Goal: Task Accomplishment & Management: Use online tool/utility

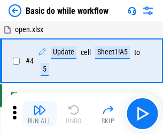
click at [39, 114] on img "button" at bounding box center [39, 109] width 13 height 13
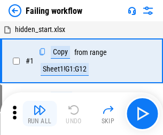
click at [39, 114] on img "button" at bounding box center [39, 109] width 13 height 13
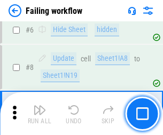
scroll to position [226, 0]
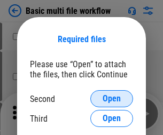
click at [111, 99] on span "Open" at bounding box center [111, 98] width 18 height 9
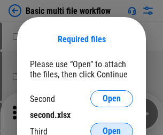
click at [111, 127] on span "Open" at bounding box center [111, 131] width 18 height 9
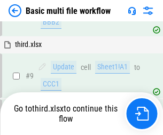
scroll to position [371, 0]
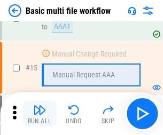
click at [39, 114] on img "button" at bounding box center [39, 109] width 13 height 13
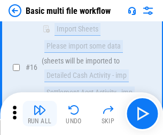
click at [39, 114] on img "button" at bounding box center [39, 109] width 13 height 13
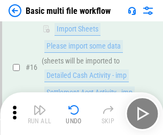
scroll to position [710, 0]
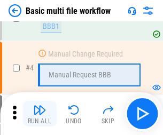
click at [39, 114] on img "button" at bounding box center [39, 109] width 13 height 13
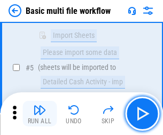
click at [39, 114] on img "button" at bounding box center [39, 109] width 13 height 13
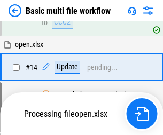
scroll to position [635, 0]
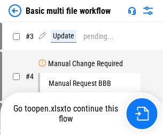
scroll to position [43, 0]
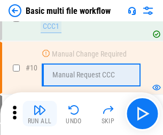
click at [39, 114] on img "button" at bounding box center [39, 109] width 13 height 13
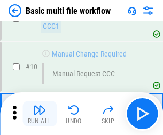
click at [39, 114] on img "button" at bounding box center [39, 109] width 13 height 13
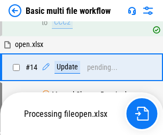
scroll to position [558, 0]
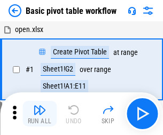
click at [39, 114] on img "button" at bounding box center [39, 109] width 13 height 13
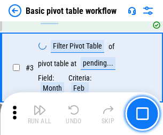
scroll to position [255, 0]
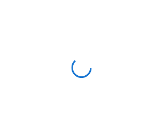
scroll to position [4, 0]
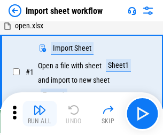
click at [39, 114] on img "button" at bounding box center [39, 109] width 13 height 13
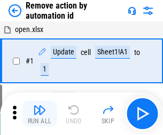
click at [39, 114] on img "button" at bounding box center [39, 109] width 13 height 13
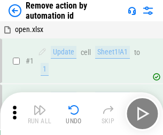
scroll to position [39, 0]
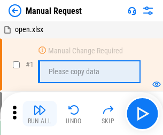
click at [39, 114] on img "button" at bounding box center [39, 109] width 13 height 13
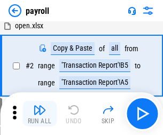
click at [39, 114] on img "button" at bounding box center [39, 109] width 13 height 13
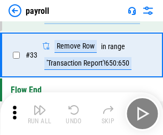
scroll to position [132, 0]
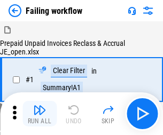
click at [39, 114] on img "button" at bounding box center [39, 109] width 13 height 13
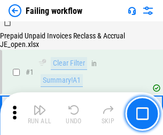
scroll to position [172, 0]
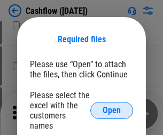
click at [111, 106] on span "Open" at bounding box center [111, 110] width 18 height 9
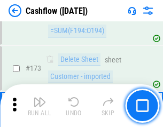
scroll to position [1129, 0]
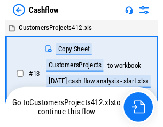
scroll to position [12, 0]
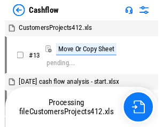
scroll to position [12, 0]
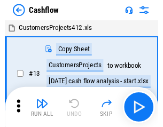
scroll to position [12, 0]
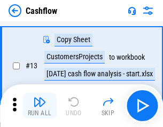
click at [39, 106] on img "button" at bounding box center [39, 101] width 13 height 13
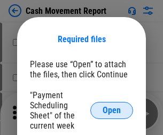
click at [111, 110] on span "Open" at bounding box center [111, 110] width 18 height 9
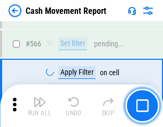
scroll to position [4888, 0]
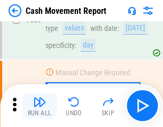
click at [39, 106] on img "button" at bounding box center [39, 101] width 13 height 13
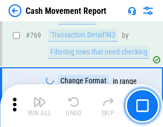
scroll to position [5926, 0]
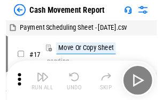
scroll to position [19, 0]
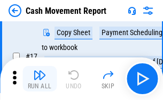
click at [39, 79] on img "button" at bounding box center [39, 75] width 13 height 13
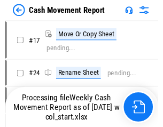
scroll to position [6, 0]
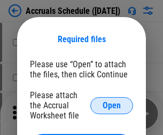
click at [111, 105] on span "Open" at bounding box center [111, 105] width 18 height 9
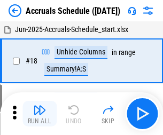
click at [39, 114] on img "button" at bounding box center [39, 109] width 13 height 13
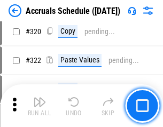
scroll to position [1984, 0]
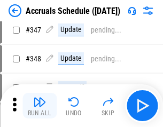
click at [39, 106] on img "button" at bounding box center [39, 101] width 13 height 13
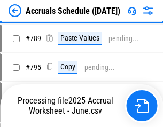
scroll to position [4480, 0]
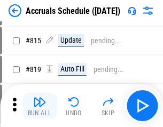
click at [39, 106] on img "button" at bounding box center [39, 101] width 13 height 13
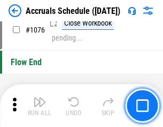
scroll to position [6387, 0]
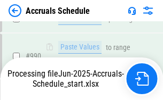
scroll to position [6059, 0]
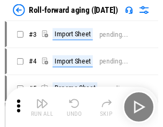
scroll to position [2, 0]
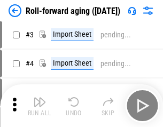
click at [39, 106] on img "button" at bounding box center [39, 101] width 13 height 13
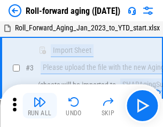
click at [39, 106] on img "button" at bounding box center [39, 101] width 13 height 13
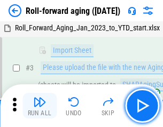
scroll to position [69, 0]
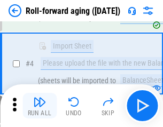
click at [39, 106] on img "button" at bounding box center [39, 101] width 13 height 13
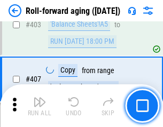
scroll to position [3698, 0]
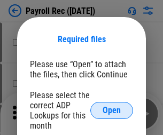
click at [111, 110] on span "Open" at bounding box center [111, 110] width 18 height 9
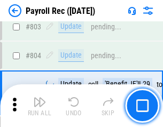
scroll to position [6775, 0]
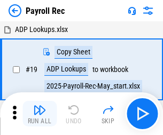
click at [39, 114] on img "button" at bounding box center [39, 109] width 13 height 13
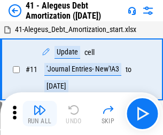
click at [39, 114] on img "button" at bounding box center [39, 109] width 13 height 13
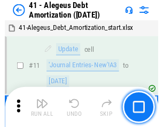
scroll to position [132, 0]
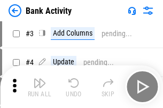
click at [39, 87] on img "button" at bounding box center [39, 83] width 13 height 13
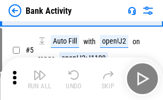
scroll to position [57, 0]
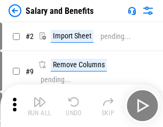
click at [39, 106] on img "button" at bounding box center [39, 101] width 13 height 13
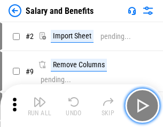
scroll to position [14, 0]
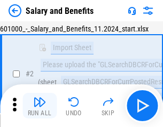
click at [39, 106] on img "button" at bounding box center [39, 101] width 13 height 13
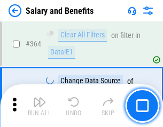
scroll to position [5022, 0]
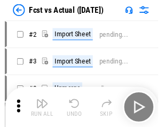
scroll to position [14, 0]
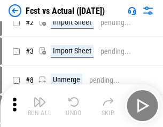
click at [39, 106] on img "button" at bounding box center [39, 101] width 13 height 13
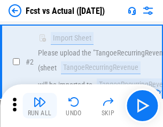
click at [39, 106] on img "button" at bounding box center [39, 101] width 13 height 13
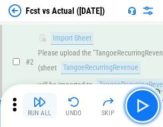
scroll to position [100, 0]
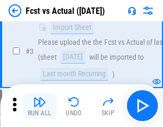
click at [39, 106] on img "button" at bounding box center [39, 101] width 13 height 13
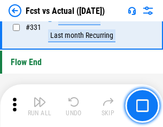
scroll to position [5105, 0]
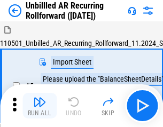
click at [39, 106] on img "button" at bounding box center [39, 101] width 13 height 13
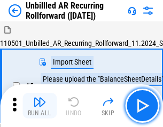
scroll to position [23, 0]
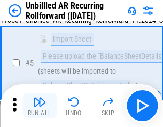
click at [39, 106] on img "button" at bounding box center [39, 101] width 13 height 13
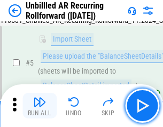
scroll to position [100, 0]
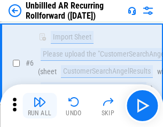
click at [39, 106] on img "button" at bounding box center [39, 101] width 13 height 13
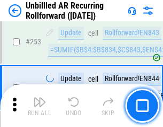
scroll to position [3622, 0]
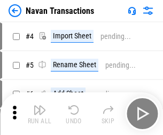
click at [39, 106] on img "button" at bounding box center [39, 109] width 13 height 13
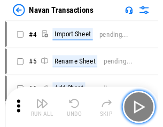
scroll to position [17, 0]
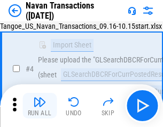
click at [39, 106] on img "button" at bounding box center [39, 101] width 13 height 13
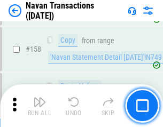
scroll to position [3458, 0]
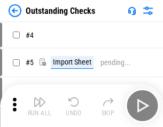
click at [39, 106] on img "button" at bounding box center [39, 101] width 13 height 13
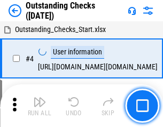
scroll to position [45, 0]
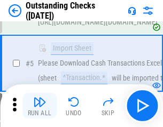
click at [39, 106] on img "button" at bounding box center [39, 101] width 13 height 13
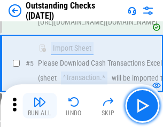
scroll to position [111, 0]
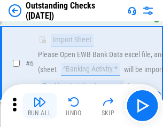
click at [39, 106] on img "button" at bounding box center [39, 101] width 13 height 13
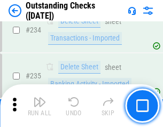
scroll to position [3238, 0]
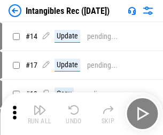
click at [39, 114] on img "button" at bounding box center [39, 109] width 13 height 13
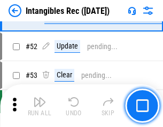
scroll to position [415, 0]
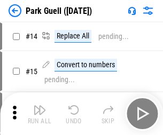
click at [39, 106] on img "button" at bounding box center [39, 109] width 13 height 13
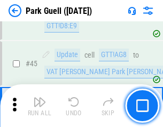
scroll to position [1334, 0]
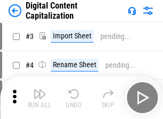
click at [39, 90] on img "button" at bounding box center [39, 93] width 13 height 13
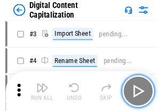
scroll to position [31, 0]
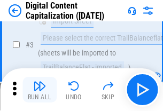
click at [39, 90] on img "button" at bounding box center [39, 85] width 13 height 13
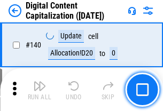
scroll to position [1131, 0]
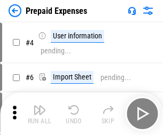
click at [39, 106] on img "button" at bounding box center [39, 109] width 13 height 13
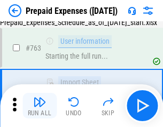
click at [39, 106] on img "button" at bounding box center [39, 101] width 13 height 13
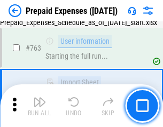
scroll to position [3019, 0]
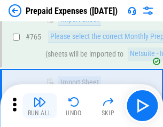
click at [39, 106] on img "button" at bounding box center [39, 101] width 13 height 13
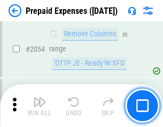
scroll to position [11148, 0]
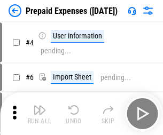
click at [39, 114] on img "button" at bounding box center [39, 109] width 13 height 13
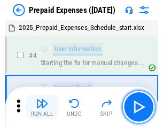
scroll to position [47, 0]
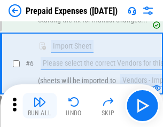
click at [39, 106] on img "button" at bounding box center [39, 101] width 13 height 13
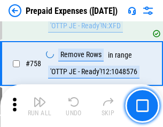
scroll to position [3800, 0]
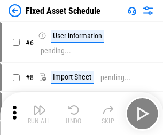
click at [39, 114] on img "button" at bounding box center [39, 109] width 13 height 13
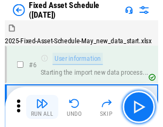
scroll to position [58, 0]
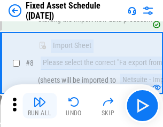
click at [39, 106] on img "button" at bounding box center [39, 101] width 13 height 13
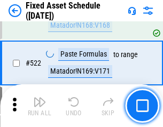
scroll to position [3707, 0]
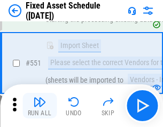
click at [39, 106] on img "button" at bounding box center [39, 101] width 13 height 13
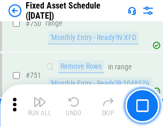
scroll to position [5199, 0]
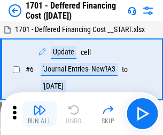
click at [39, 114] on img "button" at bounding box center [39, 109] width 13 height 13
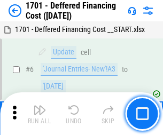
scroll to position [128, 0]
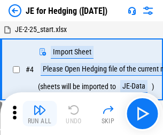
click at [39, 106] on img "button" at bounding box center [39, 109] width 13 height 13
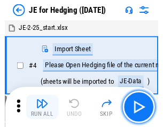
scroll to position [2, 0]
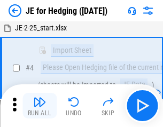
click at [39, 106] on img "button" at bounding box center [39, 101] width 13 height 13
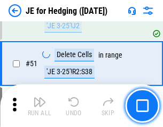
scroll to position [691, 0]
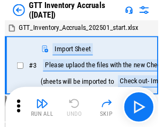
scroll to position [2, 0]
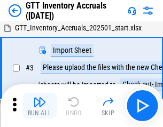
click at [39, 106] on img "button" at bounding box center [39, 101] width 13 height 13
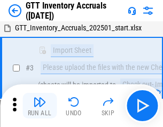
click at [39, 106] on img "button" at bounding box center [39, 101] width 13 height 13
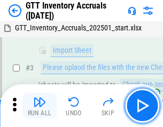
scroll to position [69, 0]
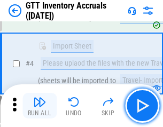
click at [39, 106] on img "button" at bounding box center [39, 101] width 13 height 13
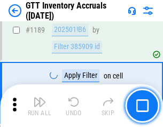
scroll to position [8708, 0]
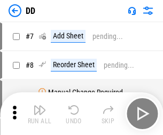
click at [39, 114] on img "button" at bounding box center [39, 109] width 13 height 13
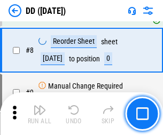
scroll to position [103, 0]
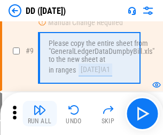
click at [39, 114] on img "button" at bounding box center [39, 109] width 13 height 13
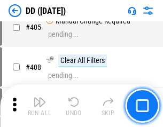
scroll to position [4772, 0]
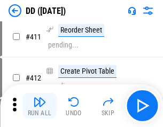
click at [39, 106] on img "button" at bounding box center [39, 101] width 13 height 13
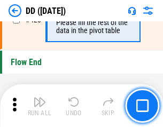
scroll to position [5104, 0]
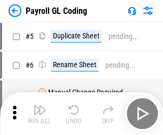
click at [39, 114] on img "button" at bounding box center [39, 109] width 13 height 13
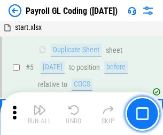
scroll to position [128, 0]
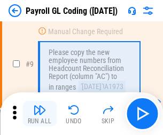
click at [39, 114] on img "button" at bounding box center [39, 109] width 13 height 13
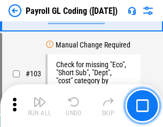
scroll to position [2502, 0]
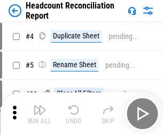
click at [39, 114] on img "button" at bounding box center [39, 109] width 13 height 13
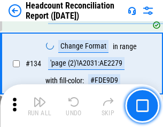
scroll to position [1282, 0]
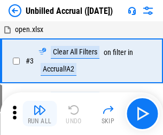
click at [39, 114] on img "button" at bounding box center [39, 109] width 13 height 13
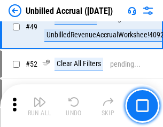
scroll to position [967, 0]
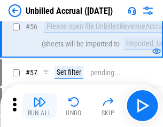
click at [39, 106] on img "button" at bounding box center [39, 101] width 13 height 13
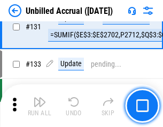
scroll to position [3177, 0]
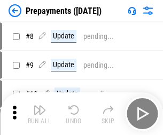
click at [39, 114] on img "button" at bounding box center [39, 109] width 13 height 13
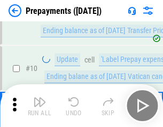
scroll to position [67, 0]
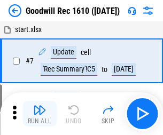
click at [39, 114] on img "button" at bounding box center [39, 109] width 13 height 13
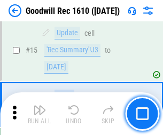
scroll to position [182, 0]
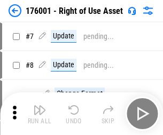
click at [39, 114] on img "button" at bounding box center [39, 109] width 13 height 13
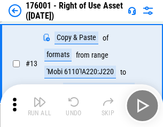
scroll to position [69, 0]
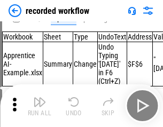
click at [39, 106] on img "button" at bounding box center [39, 101] width 13 height 13
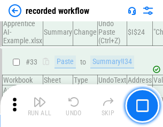
scroll to position [3333, 0]
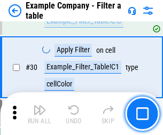
scroll to position [976, 0]
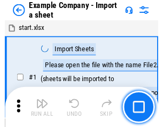
scroll to position [17, 0]
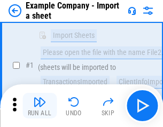
click at [39, 106] on img "button" at bounding box center [39, 101] width 13 height 13
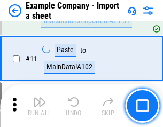
scroll to position [236, 0]
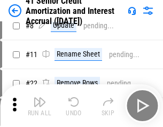
click at [39, 106] on img "button" at bounding box center [39, 101] width 13 height 13
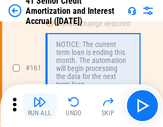
click at [39, 106] on img "button" at bounding box center [39, 101] width 13 height 13
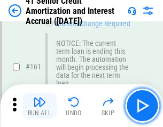
scroll to position [1141, 0]
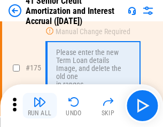
click at [39, 106] on img "button" at bounding box center [39, 101] width 13 height 13
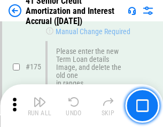
scroll to position [1249, 0]
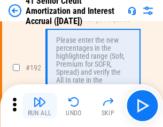
click at [39, 106] on img "button" at bounding box center [39, 101] width 13 height 13
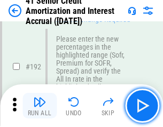
scroll to position [1361, 0]
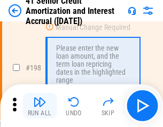
click at [39, 106] on img "button" at bounding box center [39, 101] width 13 height 13
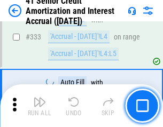
scroll to position [2724, 0]
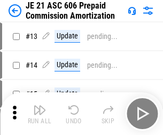
click at [39, 106] on img "button" at bounding box center [39, 109] width 13 height 13
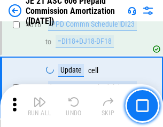
scroll to position [1991, 0]
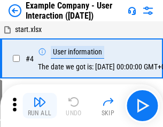
click at [39, 106] on img "button" at bounding box center [39, 101] width 13 height 13
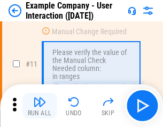
click at [39, 106] on img "button" at bounding box center [39, 101] width 13 height 13
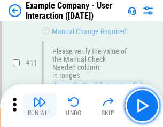
scroll to position [231, 0]
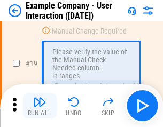
click at [39, 106] on img "button" at bounding box center [39, 101] width 13 height 13
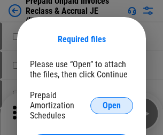
click at [111, 105] on span "Open" at bounding box center [111, 105] width 18 height 9
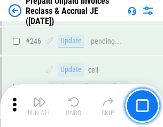
scroll to position [1440, 0]
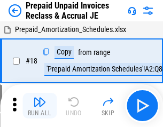
click at [39, 106] on img "button" at bounding box center [39, 101] width 13 height 13
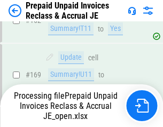
scroll to position [1440, 0]
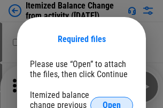
click at [111, 101] on span "Open" at bounding box center [111, 105] width 18 height 9
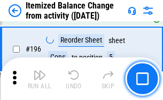
scroll to position [2052, 0]
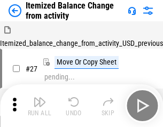
scroll to position [17, 0]
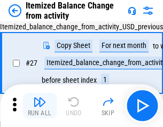
click at [39, 106] on img "button" at bounding box center [39, 101] width 13 height 13
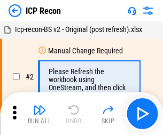
scroll to position [5, 0]
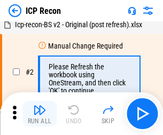
click at [39, 114] on img "button" at bounding box center [39, 109] width 13 height 13
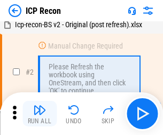
click at [39, 114] on img "button" at bounding box center [39, 109] width 13 height 13
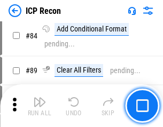
scroll to position [1045, 0]
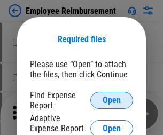
click at [111, 100] on span "Open" at bounding box center [111, 100] width 18 height 9
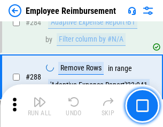
scroll to position [2899, 0]
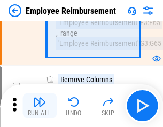
click at [39, 106] on img "button" at bounding box center [39, 101] width 13 height 13
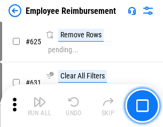
scroll to position [6385, 0]
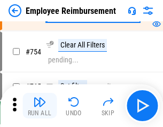
click at [39, 106] on img "button" at bounding box center [39, 101] width 13 height 13
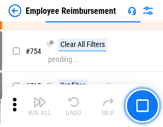
click at [39, 106] on img "button" at bounding box center [39, 101] width 13 height 13
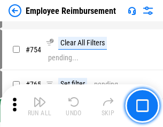
scroll to position [7482, 0]
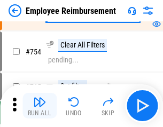
click at [39, 106] on img "button" at bounding box center [39, 101] width 13 height 13
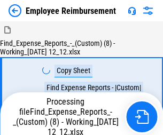
scroll to position [36, 0]
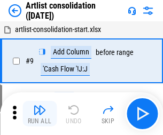
click at [39, 114] on img "button" at bounding box center [39, 109] width 13 height 13
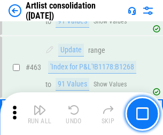
scroll to position [4670, 0]
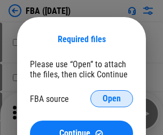
click at [111, 99] on span "Open" at bounding box center [111, 98] width 18 height 9
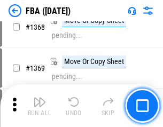
scroll to position [11453, 0]
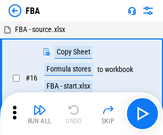
scroll to position [11, 0]
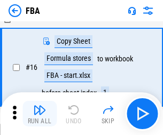
click at [39, 114] on img "button" at bounding box center [39, 109] width 13 height 13
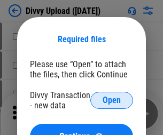
click at [111, 100] on span "Open" at bounding box center [111, 100] width 18 height 9
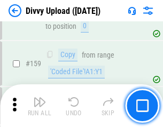
scroll to position [1104, 0]
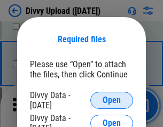
click at [111, 100] on span "Open" at bounding box center [111, 100] width 18 height 9
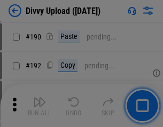
scroll to position [1346, 0]
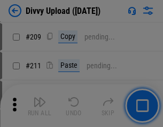
scroll to position [1811, 0]
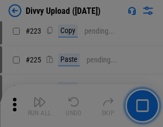
scroll to position [2128, 0]
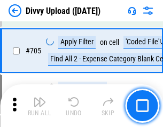
scroll to position [7295, 0]
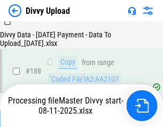
scroll to position [1255, 0]
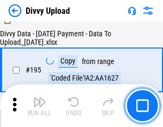
scroll to position [1490, 0]
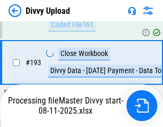
scroll to position [1429, 0]
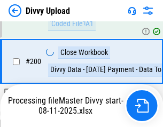
scroll to position [1726, 0]
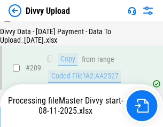
scroll to position [1961, 0]
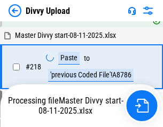
scroll to position [2369, 0]
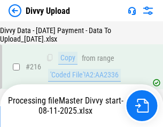
scroll to position [2196, 0]
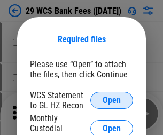
click at [111, 100] on span "Open" at bounding box center [111, 100] width 18 height 9
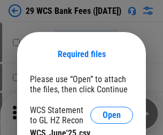
scroll to position [15, 0]
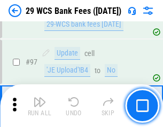
scroll to position [1039, 0]
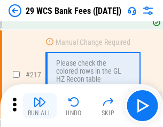
click at [39, 106] on img "button" at bounding box center [39, 101] width 13 height 13
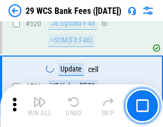
scroll to position [5504, 0]
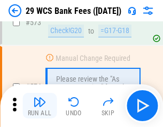
click at [39, 106] on img "button" at bounding box center [39, 101] width 13 height 13
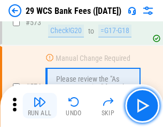
scroll to position [5906, 0]
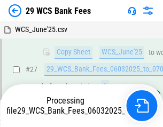
scroll to position [213, 0]
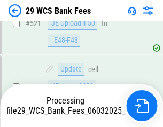
scroll to position [5768, 0]
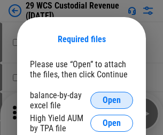
click at [111, 100] on span "Open" at bounding box center [111, 100] width 18 height 9
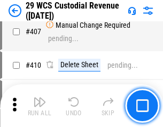
scroll to position [4939, 0]
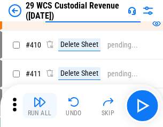
click at [39, 106] on img "button" at bounding box center [39, 101] width 13 height 13
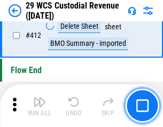
scroll to position [5093, 0]
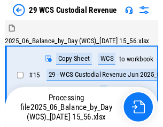
scroll to position [26, 0]
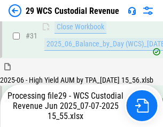
scroll to position [548, 0]
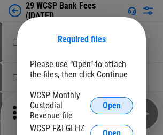
click at [111, 105] on span "Open" at bounding box center [111, 105] width 18 height 9
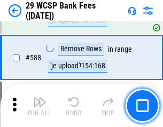
scroll to position [4198, 0]
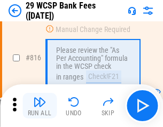
click at [39, 106] on img "button" at bounding box center [39, 101] width 13 height 13
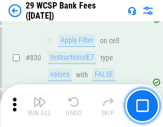
scroll to position [6766, 0]
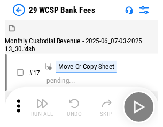
scroll to position [26, 0]
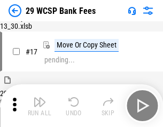
click at [39, 106] on img "button" at bounding box center [39, 101] width 13 height 13
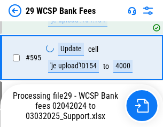
scroll to position [5181, 0]
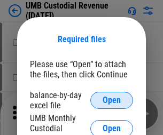
click at [111, 100] on span "Open" at bounding box center [111, 100] width 18 height 9
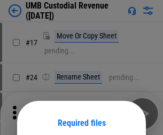
scroll to position [84, 0]
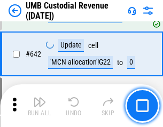
scroll to position [5523, 0]
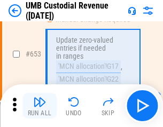
click at [39, 106] on img "button" at bounding box center [39, 101] width 13 height 13
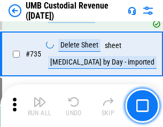
scroll to position [6521, 0]
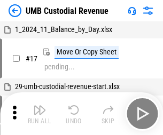
scroll to position [8, 0]
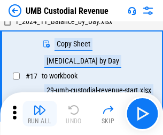
click at [39, 114] on img "button" at bounding box center [39, 109] width 13 height 13
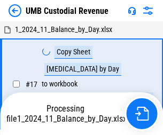
scroll to position [8, 0]
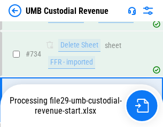
scroll to position [6451, 0]
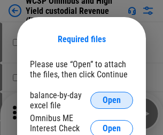
click at [111, 100] on span "Open" at bounding box center [111, 100] width 18 height 9
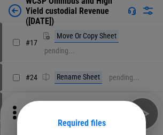
scroll to position [84, 0]
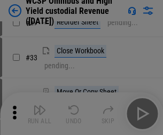
scroll to position [244, 0]
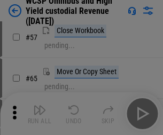
scroll to position [465, 0]
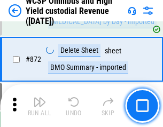
scroll to position [9026, 0]
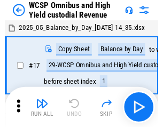
scroll to position [6, 0]
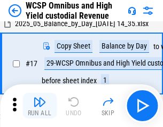
click at [39, 106] on img "button" at bounding box center [39, 101] width 13 height 13
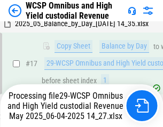
scroll to position [222, 0]
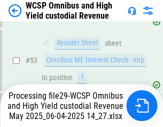
scroll to position [780, 0]
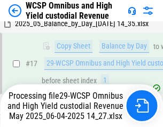
scroll to position [222, 0]
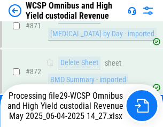
scroll to position [9001, 0]
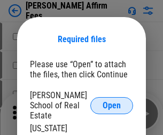
click at [111, 101] on span "Open" at bounding box center [111, 105] width 18 height 9
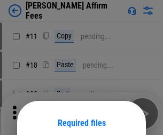
scroll to position [84, 0]
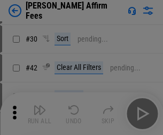
scroll to position [217, 0]
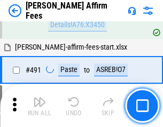
scroll to position [2900, 0]
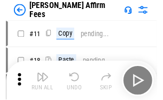
scroll to position [11, 0]
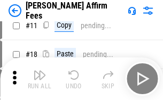
click at [39, 79] on img "button" at bounding box center [39, 75] width 13 height 13
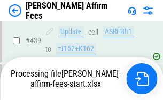
scroll to position [2797, 0]
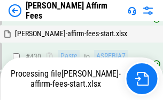
scroll to position [2797, 0]
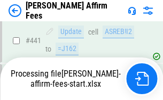
scroll to position [2797, 0]
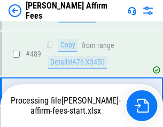
scroll to position [2784, 0]
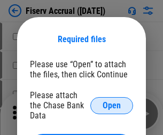
click at [111, 101] on span "Open" at bounding box center [111, 105] width 18 height 9
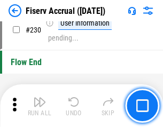
scroll to position [3379, 0]
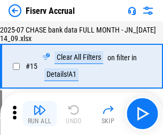
click at [39, 114] on img "button" at bounding box center [39, 109] width 13 height 13
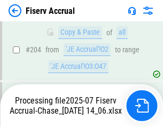
scroll to position [3236, 0]
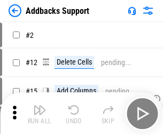
click at [39, 106] on img "button" at bounding box center [39, 109] width 13 height 13
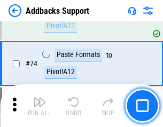
scroll to position [776, 0]
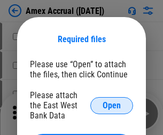
click at [111, 105] on span "Open" at bounding box center [111, 105] width 18 height 9
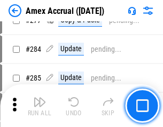
scroll to position [2776, 0]
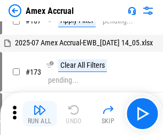
click at [39, 114] on img "button" at bounding box center [39, 109] width 13 height 13
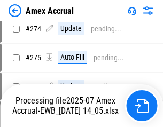
scroll to position [2983, 0]
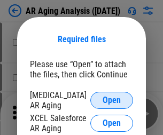
click at [111, 99] on span "Open" at bounding box center [111, 100] width 18 height 9
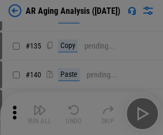
scroll to position [321, 0]
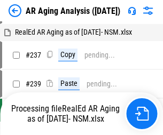
scroll to position [11, 0]
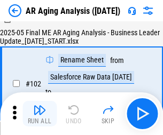
click at [39, 114] on img "button" at bounding box center [39, 109] width 13 height 13
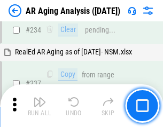
scroll to position [1653, 0]
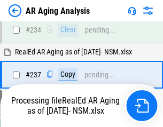
scroll to position [1641, 0]
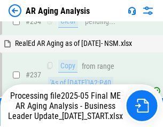
scroll to position [1641, 0]
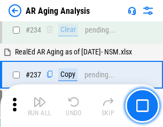
scroll to position [1641, 0]
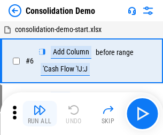
click at [39, 114] on img "button" at bounding box center [39, 109] width 13 height 13
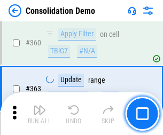
scroll to position [3574, 0]
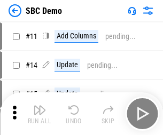
click at [39, 114] on img "button" at bounding box center [39, 109] width 13 height 13
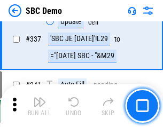
scroll to position [2805, 0]
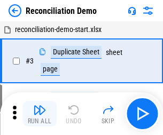
click at [39, 114] on img "button" at bounding box center [39, 109] width 13 height 13
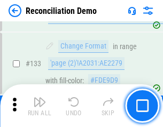
scroll to position [1266, 0]
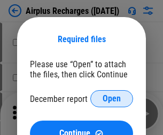
click at [111, 99] on span "Open" at bounding box center [111, 98] width 18 height 9
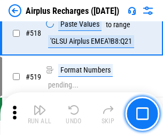
scroll to position [4589, 0]
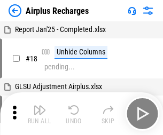
click at [39, 114] on img "button" at bounding box center [39, 109] width 13 height 13
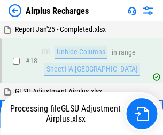
scroll to position [47, 0]
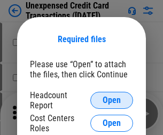
click at [111, 100] on span "Open" at bounding box center [111, 100] width 18 height 9
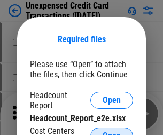
click at [111, 132] on span "Open" at bounding box center [111, 136] width 18 height 9
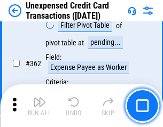
scroll to position [2742, 0]
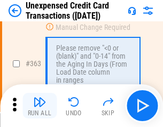
click at [39, 106] on img "button" at bounding box center [39, 101] width 13 height 13
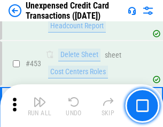
scroll to position [3637, 0]
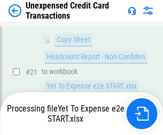
scroll to position [173, 0]
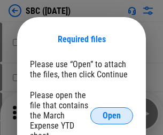
click at [111, 115] on span "Open" at bounding box center [111, 115] width 18 height 9
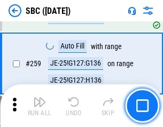
scroll to position [2084, 0]
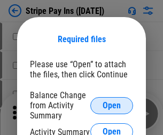
click at [111, 105] on span "Open" at bounding box center [111, 105] width 18 height 9
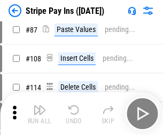
scroll to position [541, 0]
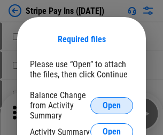
click at [111, 105] on span "Open" at bounding box center [111, 105] width 18 height 9
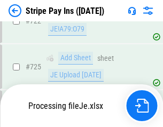
scroll to position [5616, 0]
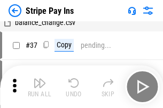
click at [39, 87] on img "button" at bounding box center [39, 83] width 13 height 13
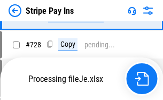
scroll to position [5592, 0]
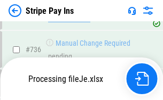
scroll to position [5592, 0]
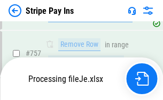
scroll to position [5592, 0]
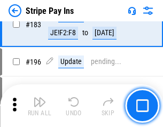
scroll to position [1444, 0]
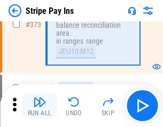
click at [39, 106] on img "button" at bounding box center [39, 101] width 13 height 13
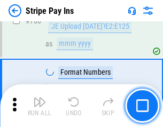
scroll to position [5579, 0]
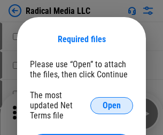
click at [111, 105] on span "Open" at bounding box center [111, 105] width 18 height 9
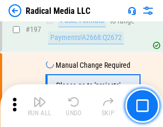
scroll to position [2467, 0]
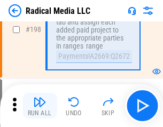
click at [39, 106] on img "button" at bounding box center [39, 101] width 13 height 13
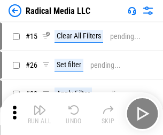
scroll to position [60, 0]
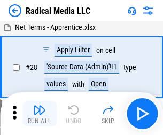
click at [39, 114] on img "button" at bounding box center [39, 109] width 13 height 13
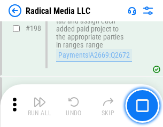
scroll to position [2674, 0]
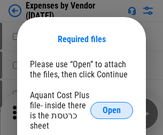
click at [111, 110] on span "Open" at bounding box center [111, 110] width 18 height 9
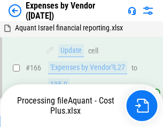
scroll to position [802, 0]
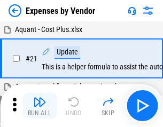
click at [39, 106] on img "button" at bounding box center [39, 101] width 13 height 13
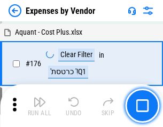
scroll to position [848, 0]
